Goal: Transaction & Acquisition: Subscribe to service/newsletter

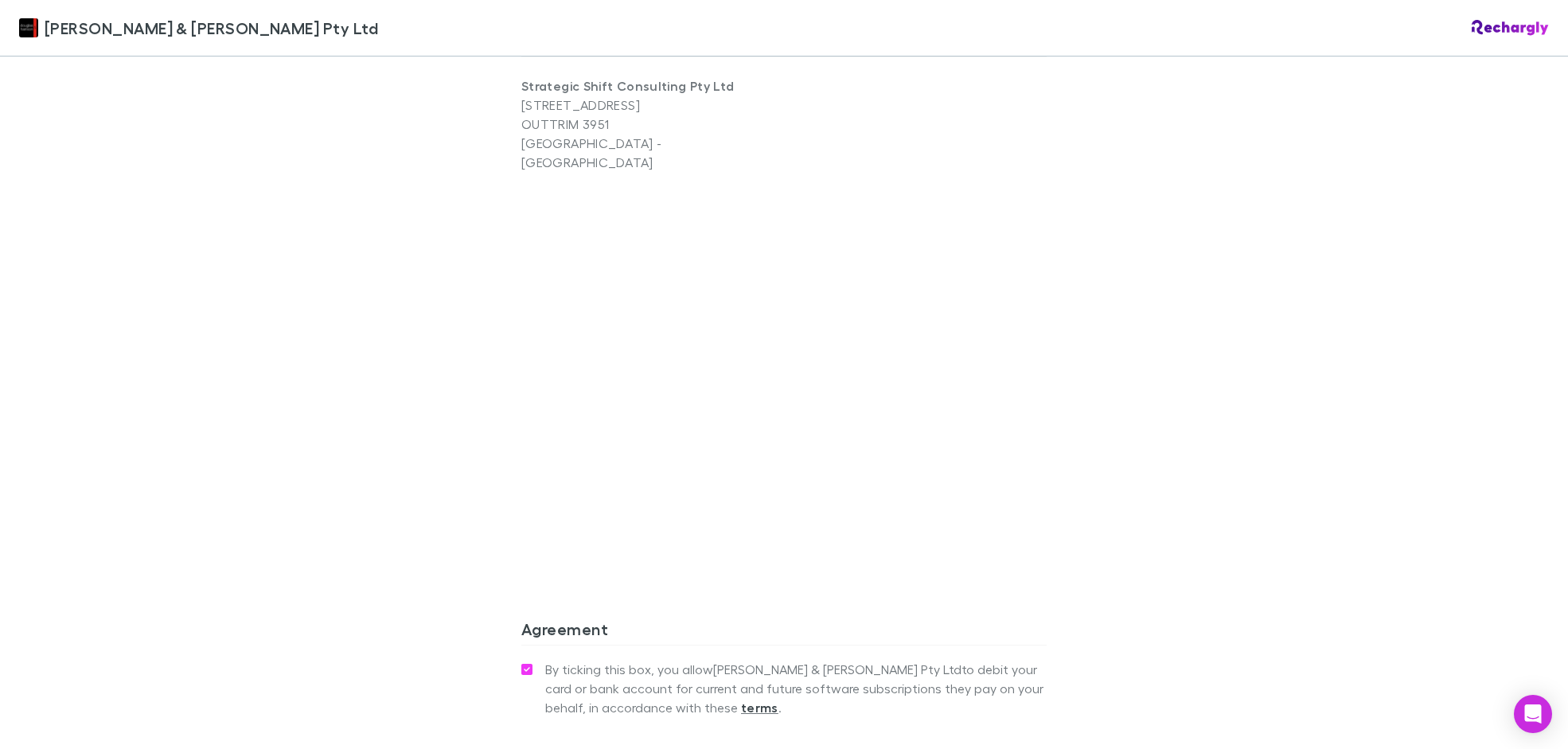
scroll to position [1307, 0]
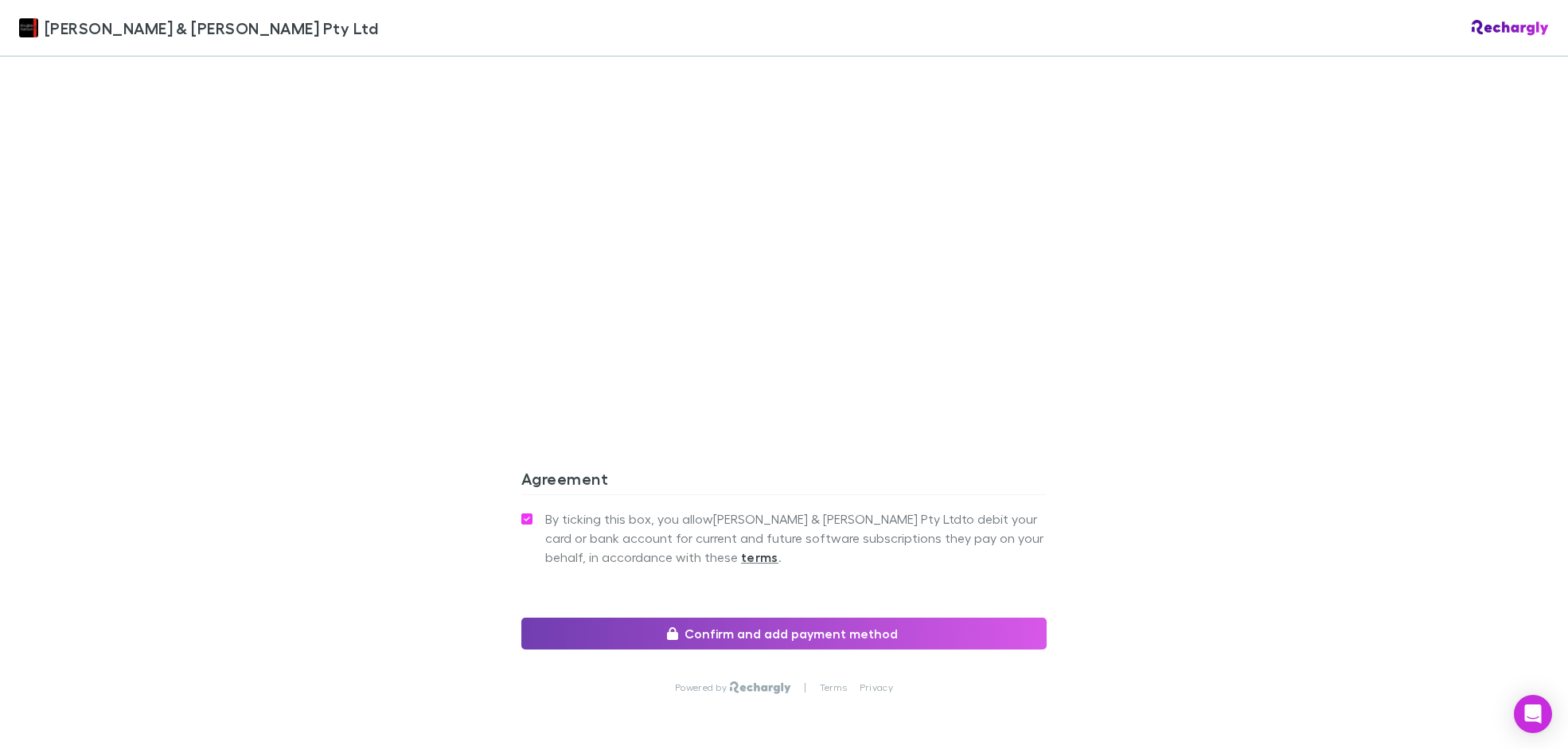
click at [769, 617] on button "Confirm and add payment method" at bounding box center [784, 633] width 525 height 32
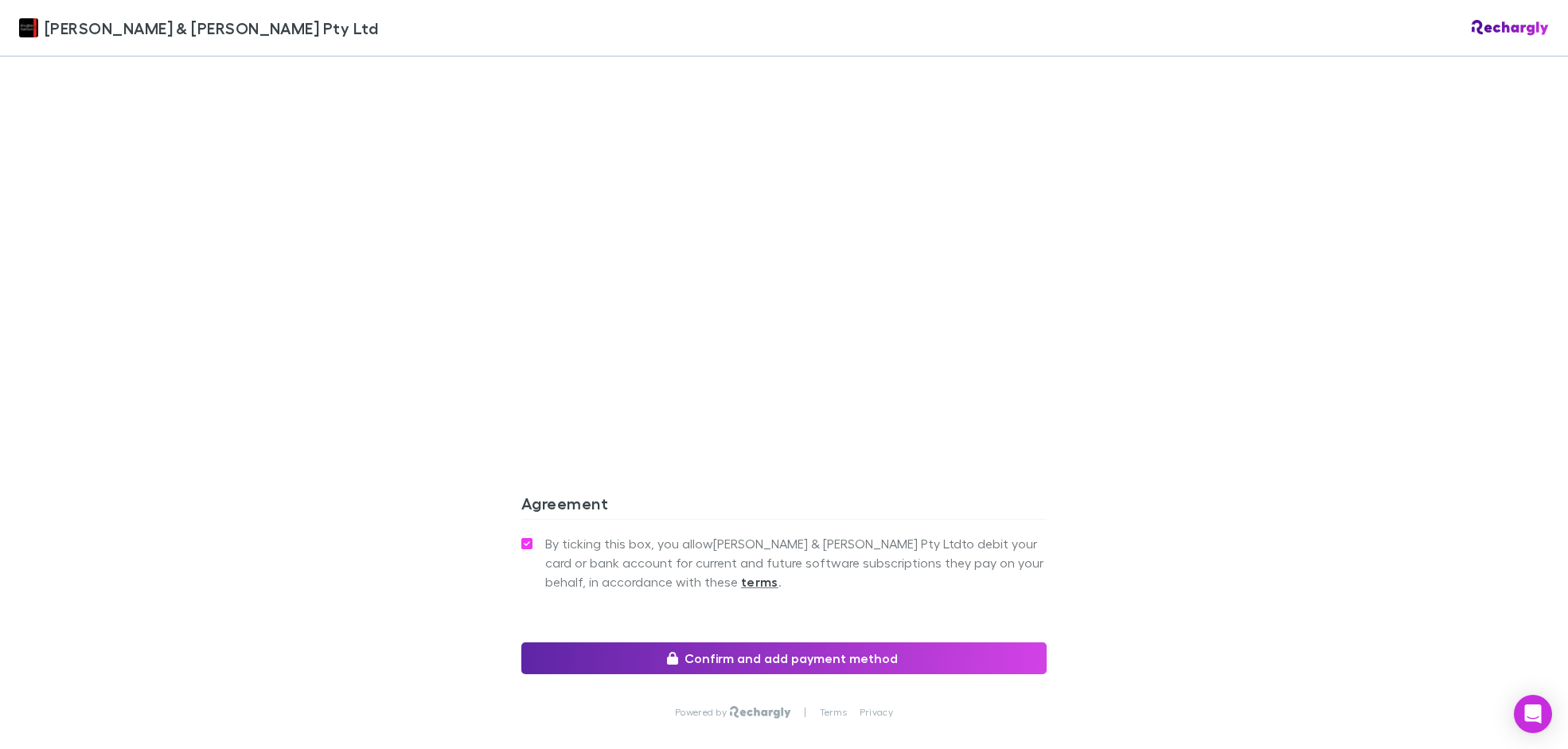
scroll to position [1261, 0]
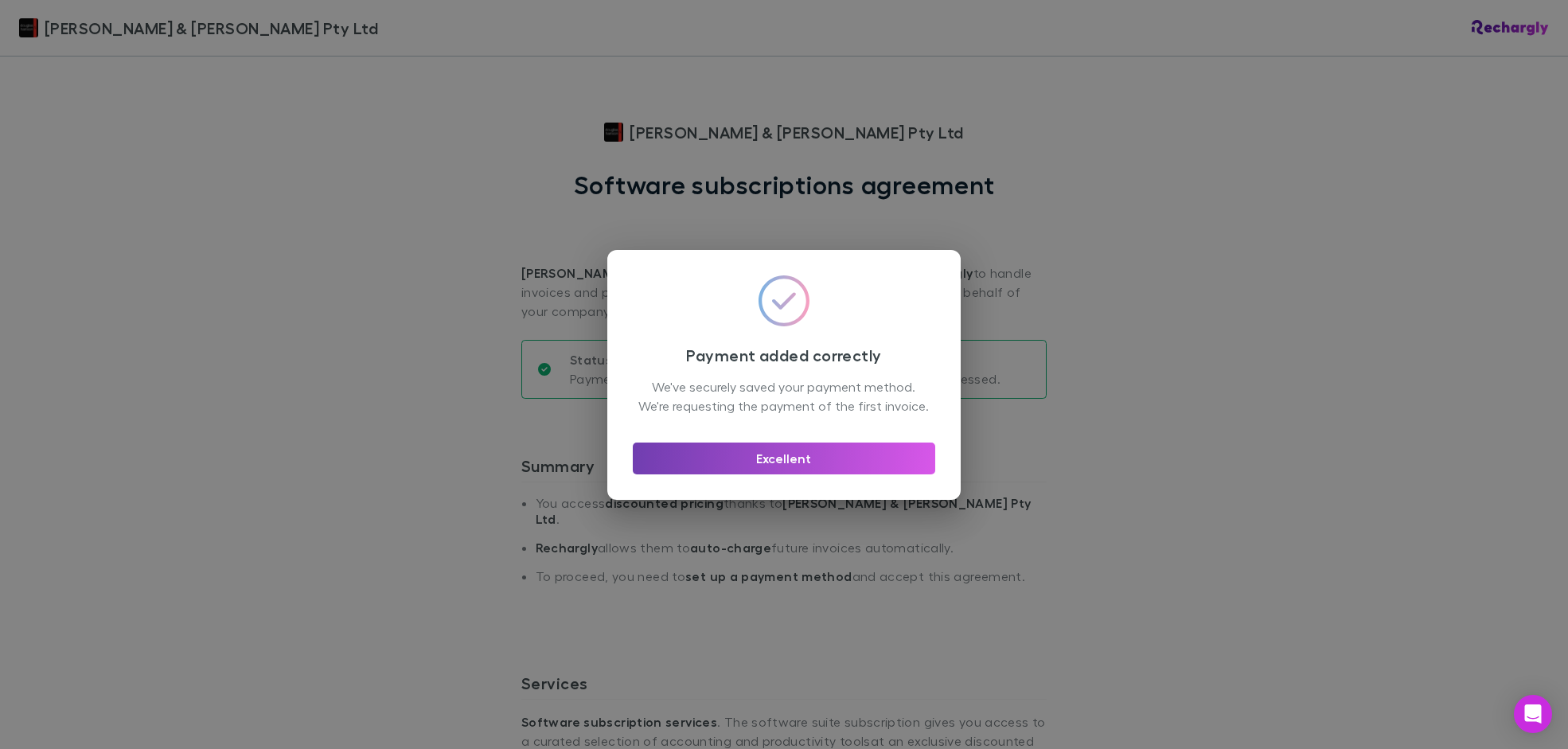
click at [789, 474] on button "Excellent" at bounding box center [784, 458] width 303 height 32
